Goal: Task Accomplishment & Management: Manage account settings

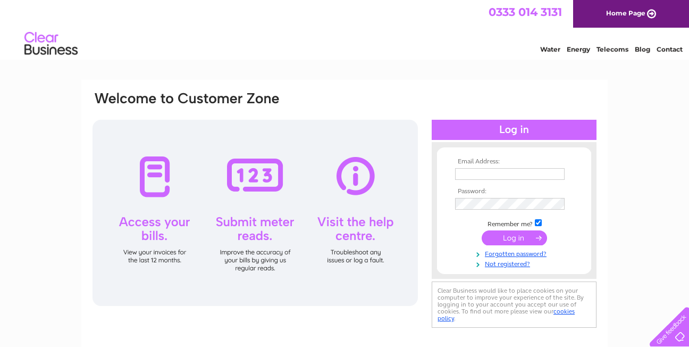
click at [469, 169] on input "text" at bounding box center [510, 174] width 110 height 12
type input "djackson@doigandsmith.co.uk"
click at [517, 237] on input "submit" at bounding box center [514, 237] width 65 height 15
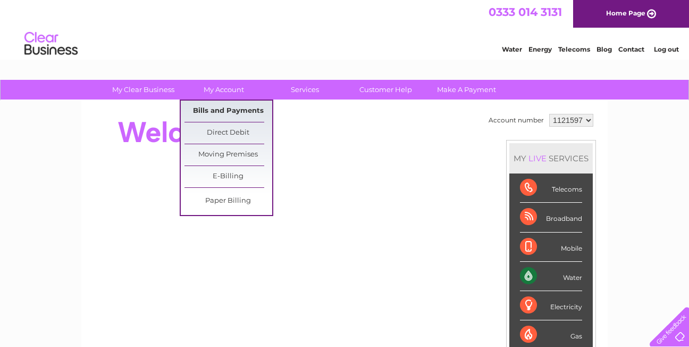
click at [222, 111] on link "Bills and Payments" at bounding box center [229, 111] width 88 height 21
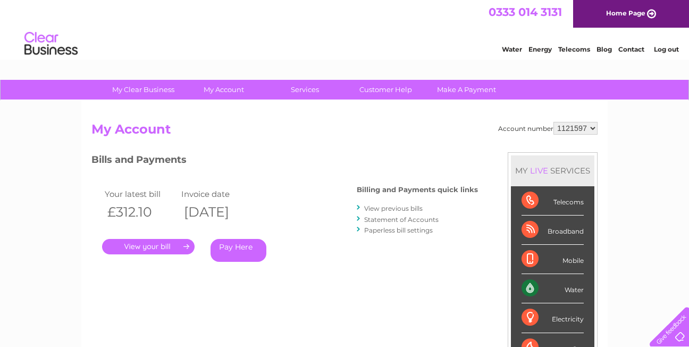
drag, startPoint x: 150, startPoint y: 246, endPoint x: 196, endPoint y: 248, distance: 46.3
click at [151, 246] on link "." at bounding box center [148, 246] width 93 height 15
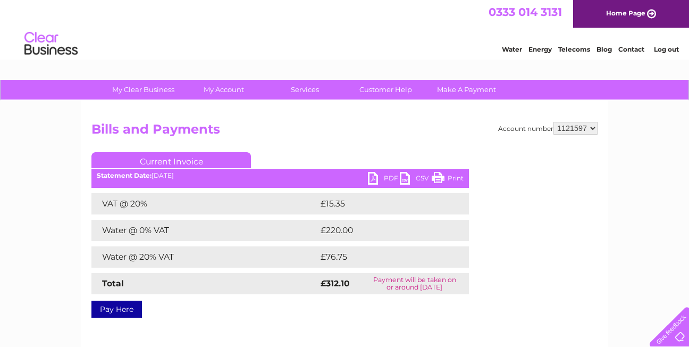
click at [371, 173] on div "Current Invoice PDF CSV Print Statement Date: [DATE]" at bounding box center [281, 232] width 378 height 161
drag, startPoint x: 371, startPoint y: 173, endPoint x: 369, endPoint y: 181, distance: 7.6
click at [369, 181] on link "PDF" at bounding box center [384, 179] width 32 height 15
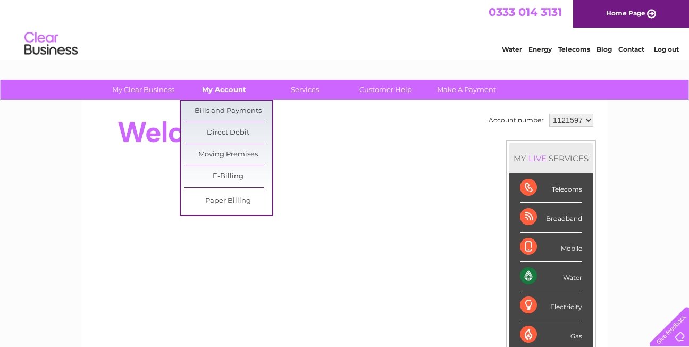
click at [222, 89] on link "My Account" at bounding box center [224, 90] width 88 height 20
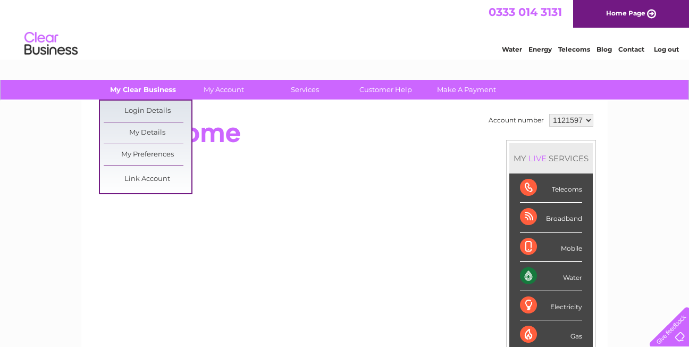
click at [144, 90] on link "My Clear Business" at bounding box center [143, 90] width 88 height 20
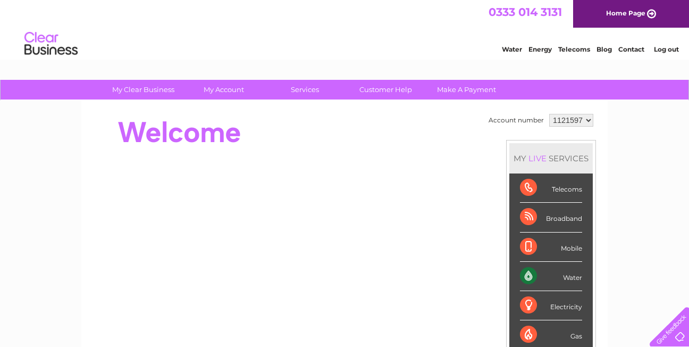
click at [659, 46] on link "Log out" at bounding box center [666, 49] width 25 height 8
